Goal: Check status: Check status

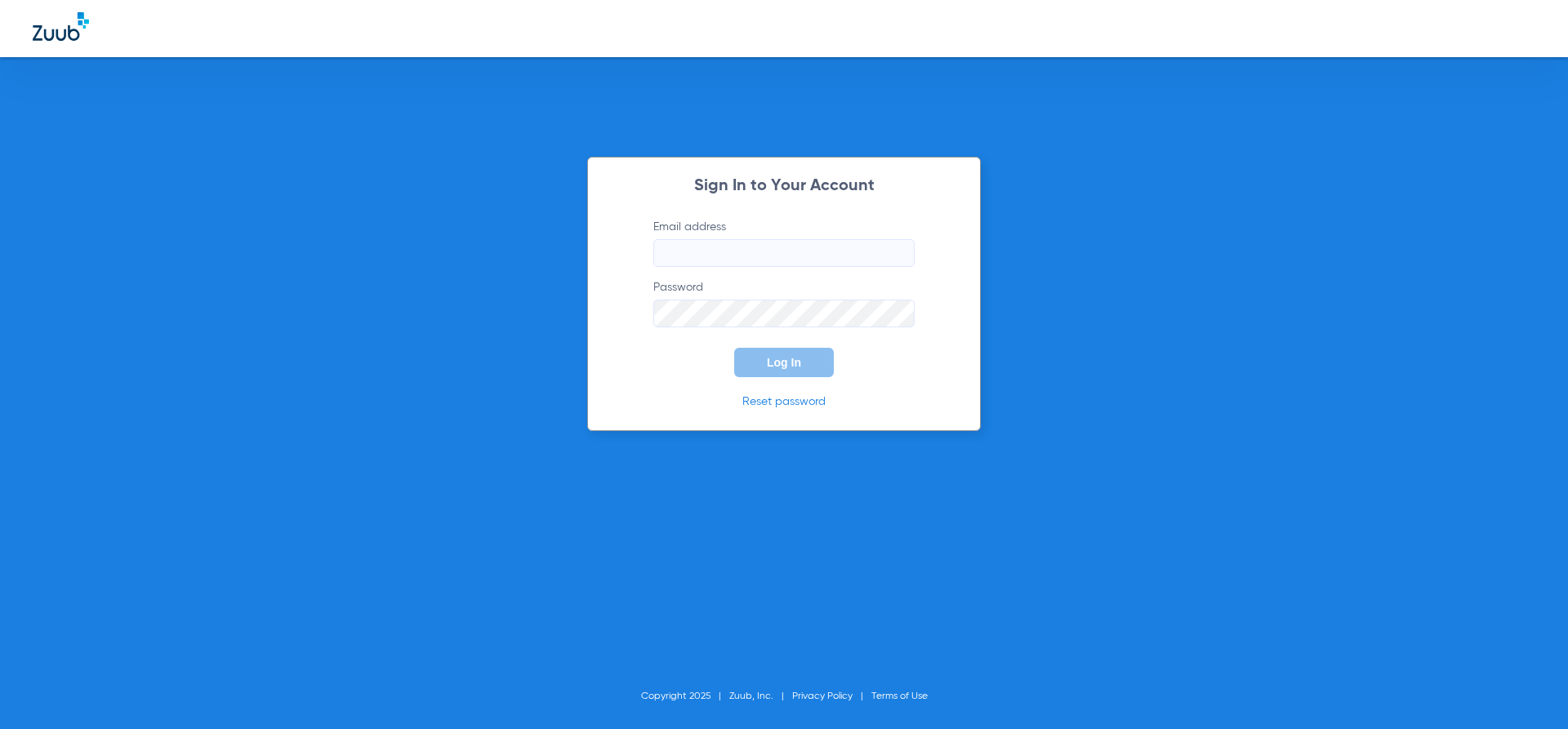
type input "[EMAIL_ADDRESS][DOMAIN_NAME]"
click at [795, 363] on span "Log In" at bounding box center [783, 362] width 34 height 13
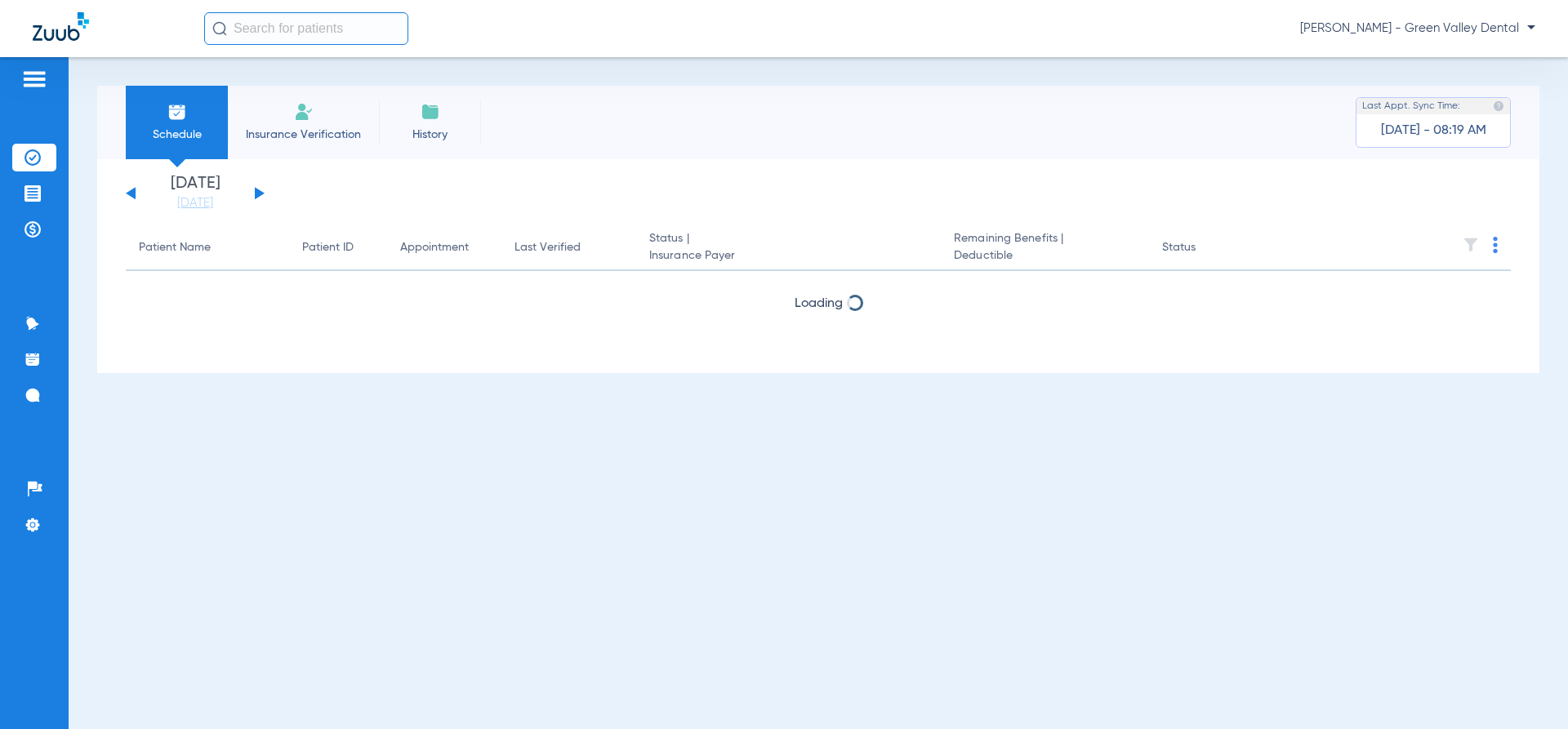
click at [333, 118] on li "Insurance Verification" at bounding box center [303, 123] width 151 height 74
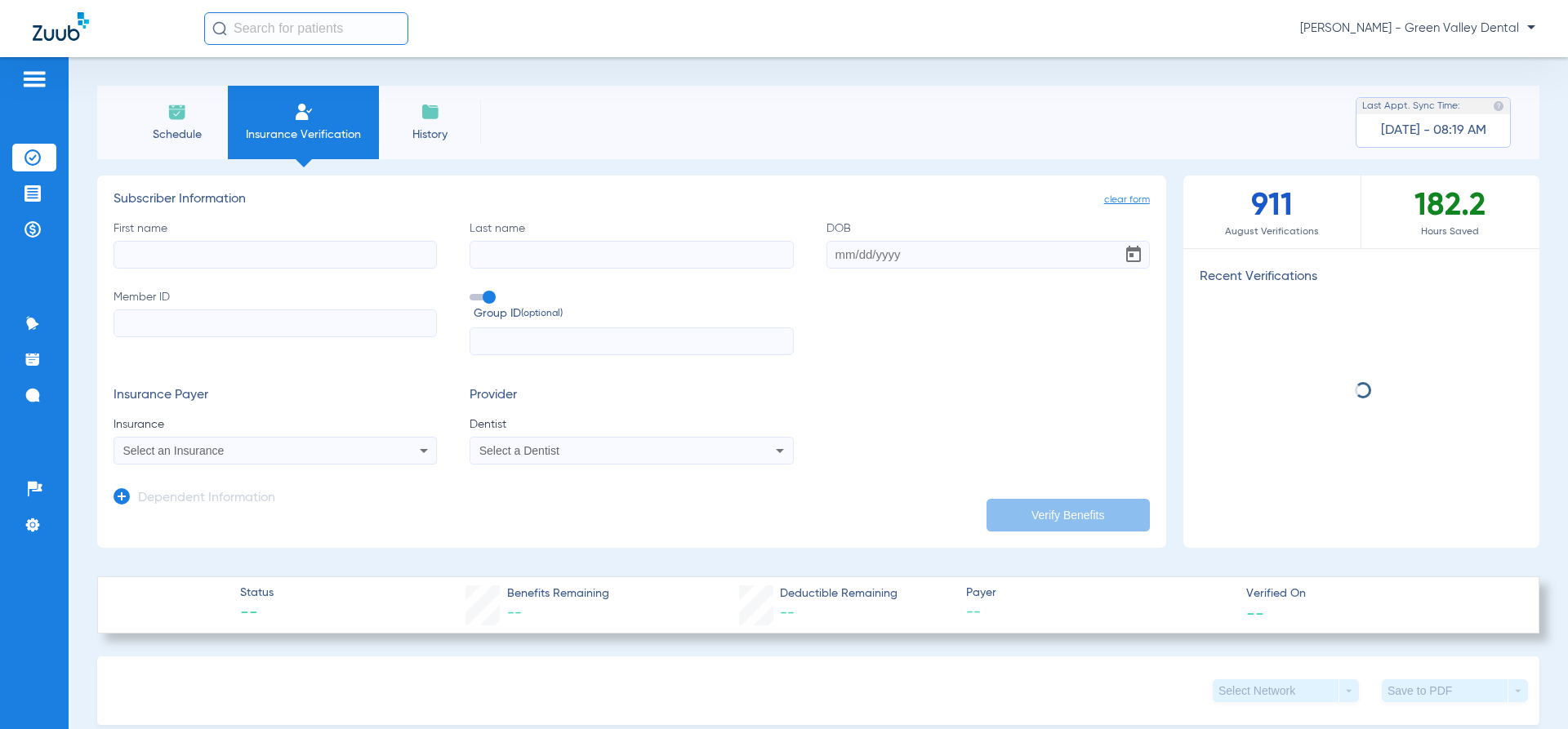
click at [189, 131] on span "Schedule" at bounding box center [177, 135] width 77 height 16
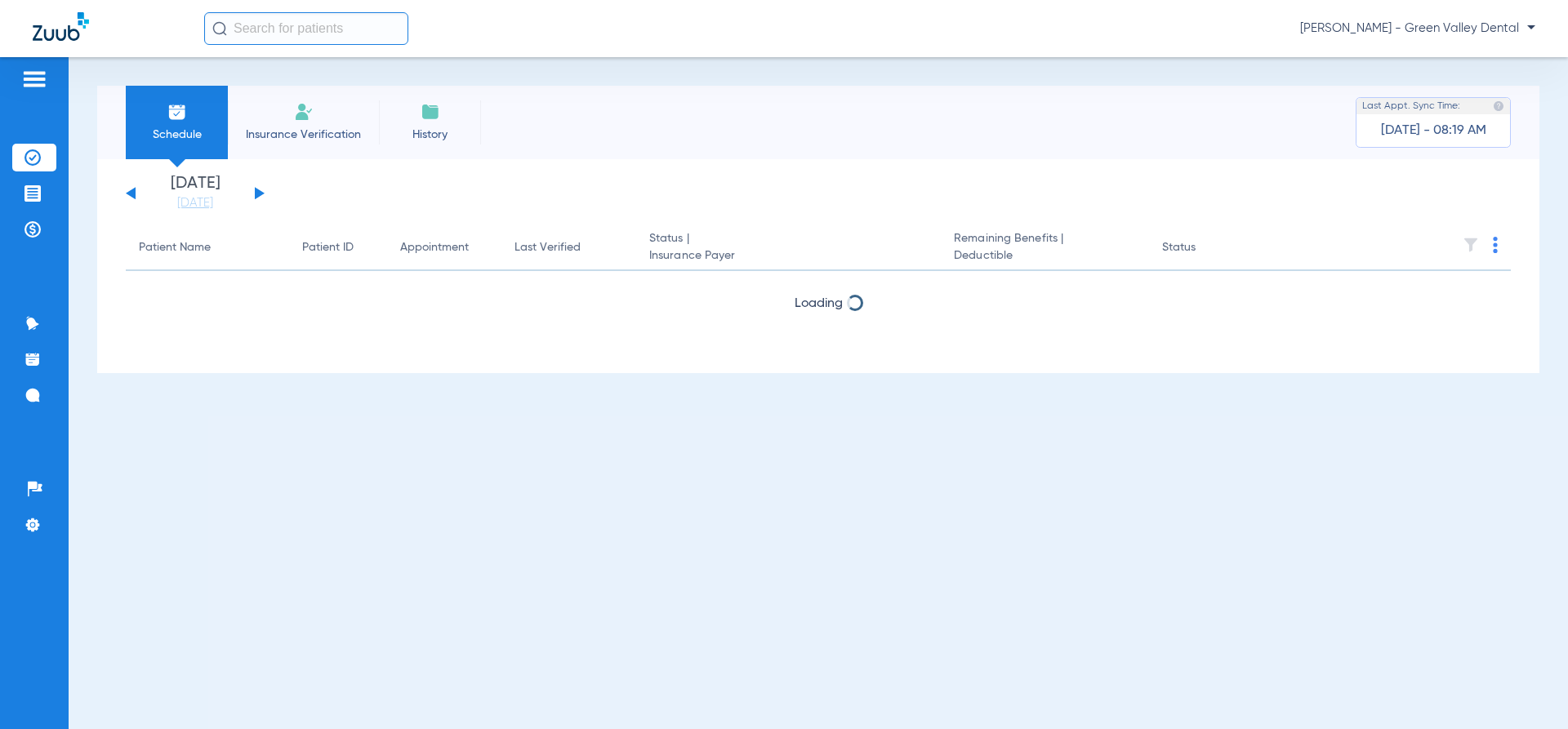
click at [257, 191] on button at bounding box center [259, 193] width 10 height 13
click at [134, 191] on button at bounding box center [131, 193] width 10 height 13
